Goal: Find specific page/section: Find specific page/section

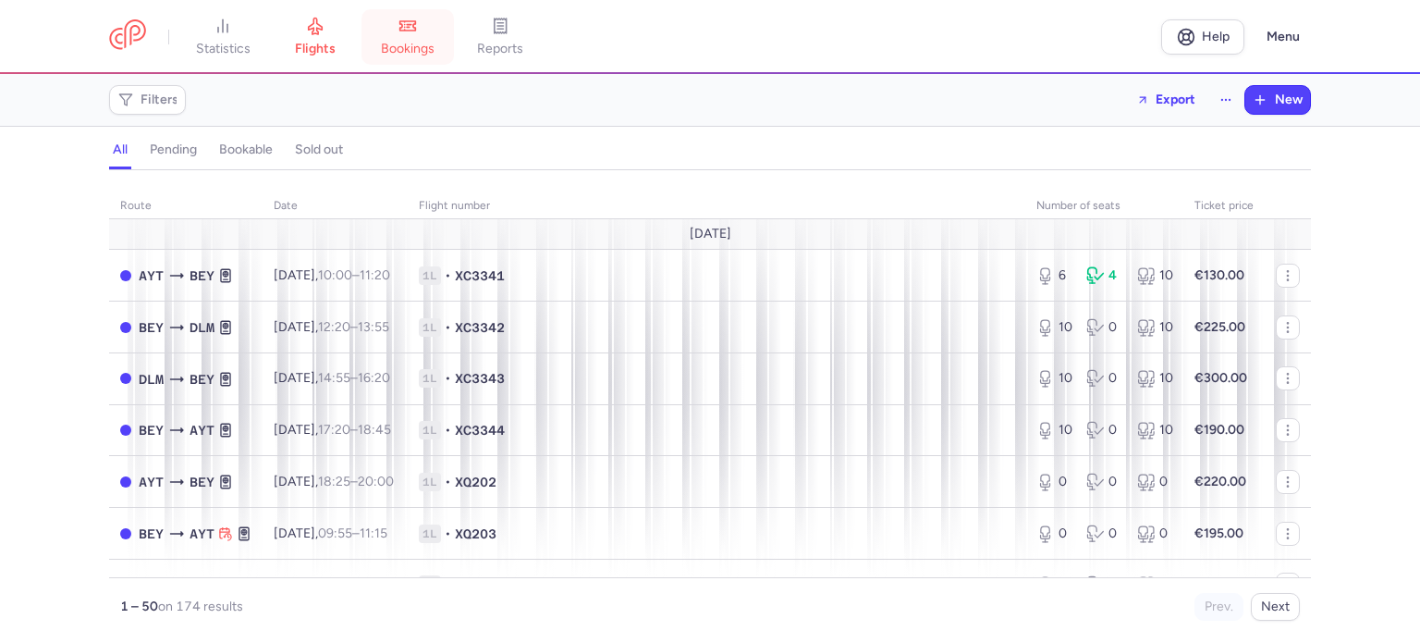
click at [415, 42] on span "bookings" at bounding box center [408, 49] width 54 height 17
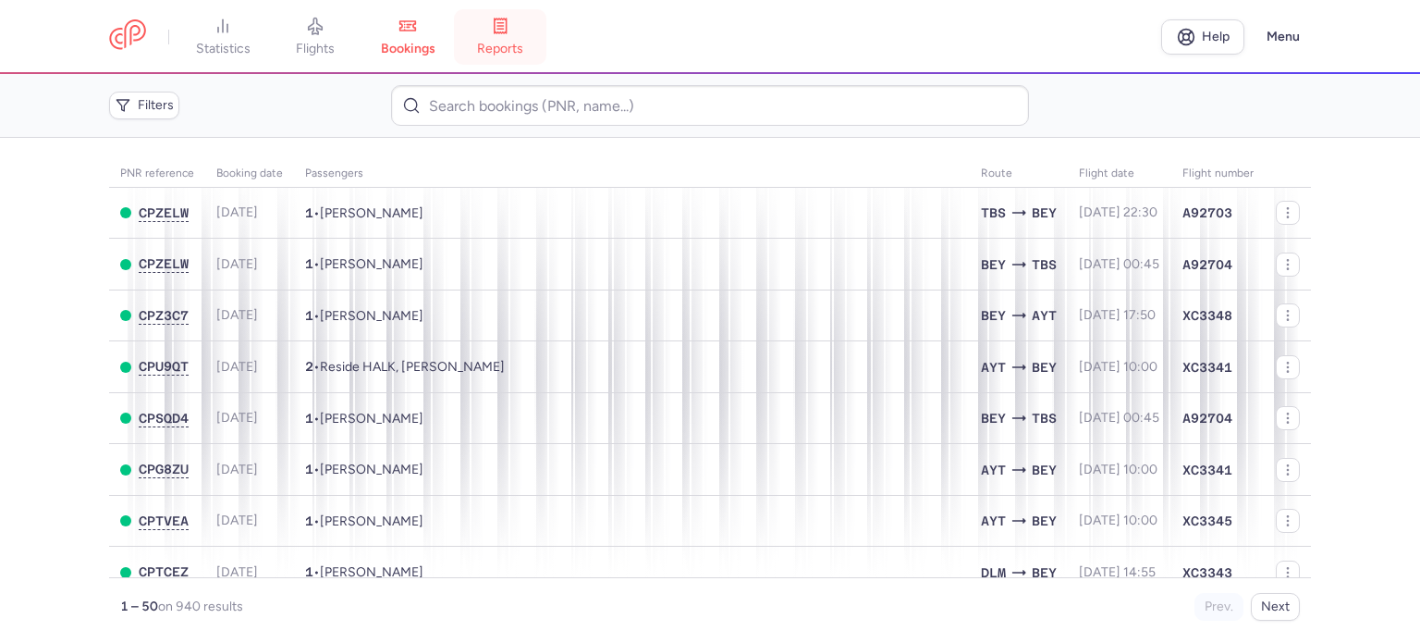
click at [510, 47] on span "reports" at bounding box center [500, 49] width 46 height 17
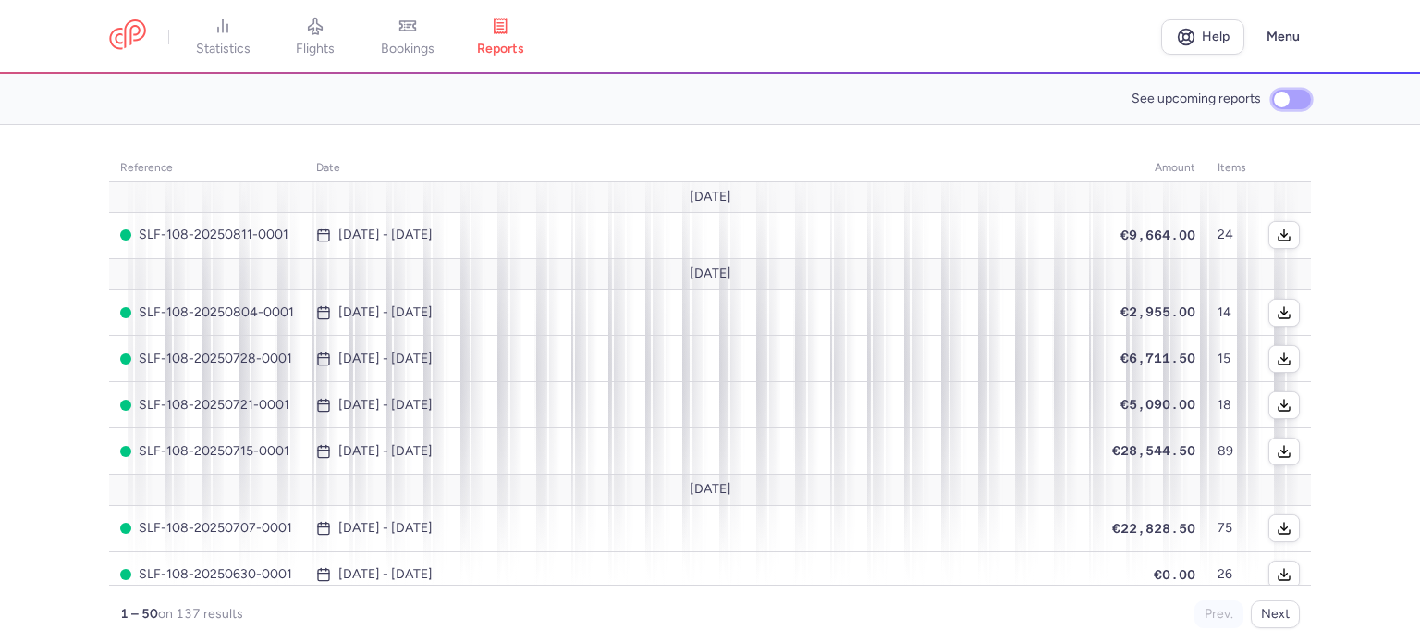
click at [1283, 104] on input "See upcoming reports" at bounding box center [1291, 99] width 39 height 19
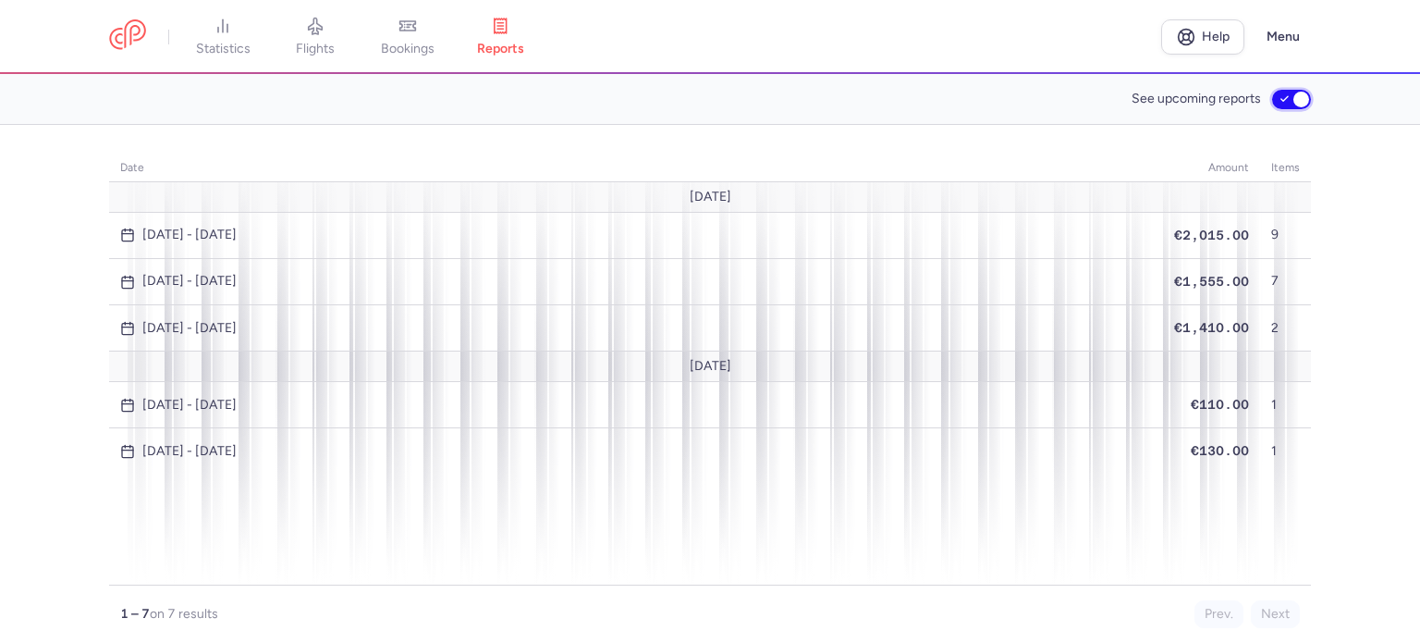
click at [1291, 100] on input "See upcoming reports" at bounding box center [1291, 99] width 39 height 19
checkbox input "false"
